Goal: Information Seeking & Learning: Learn about a topic

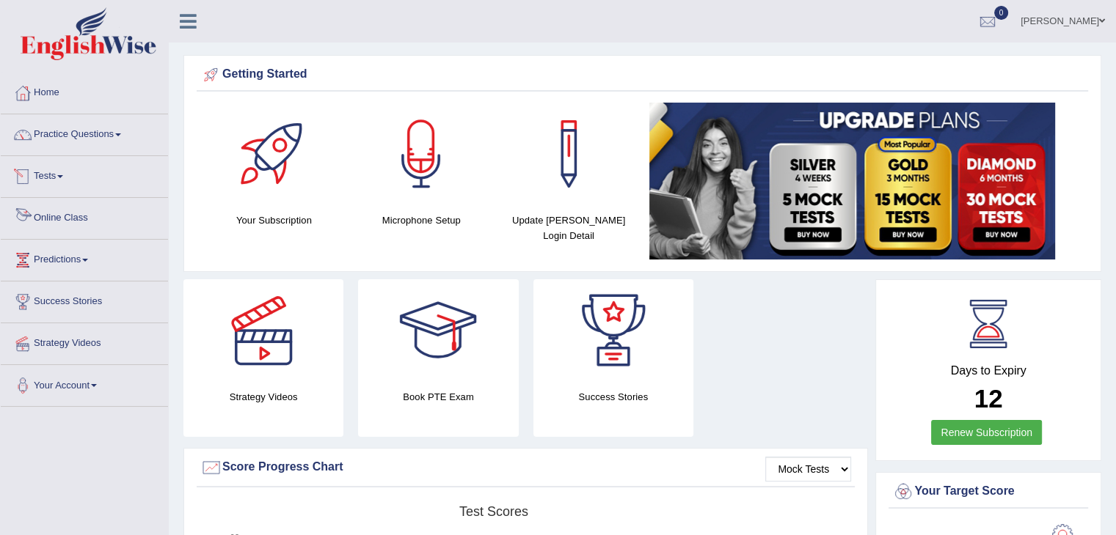
click at [85, 219] on link "Online Class" at bounding box center [84, 216] width 167 height 37
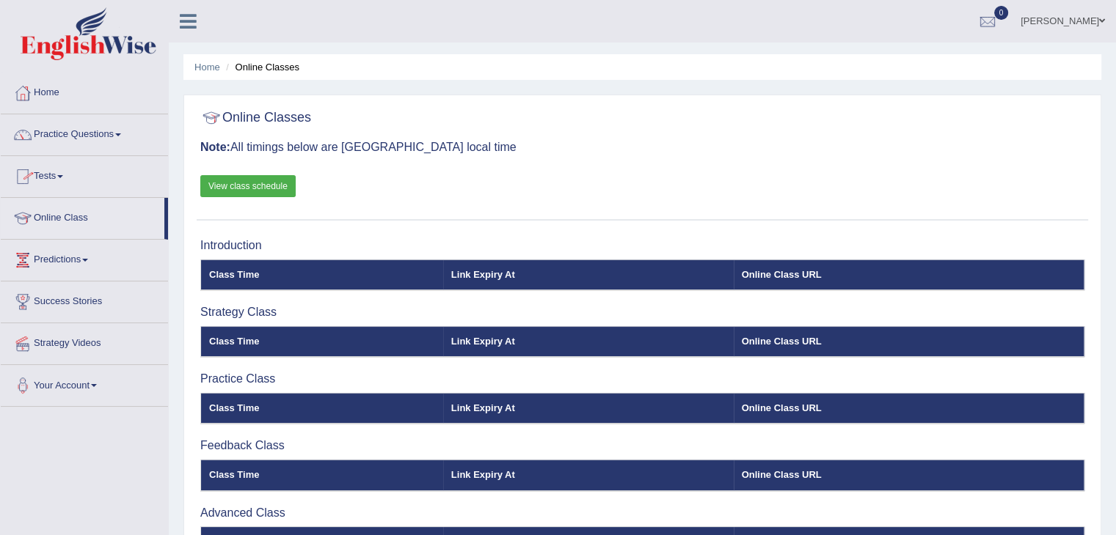
click at [62, 176] on span at bounding box center [60, 176] width 6 height 3
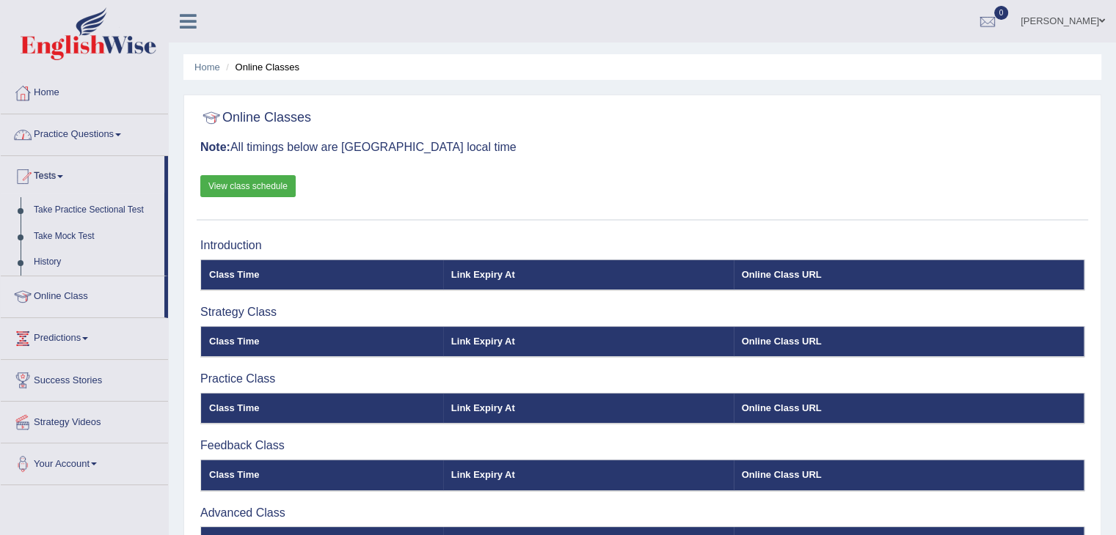
click at [129, 127] on link "Practice Questions" at bounding box center [84, 132] width 167 height 37
